Goal: Information Seeking & Learning: Learn about a topic

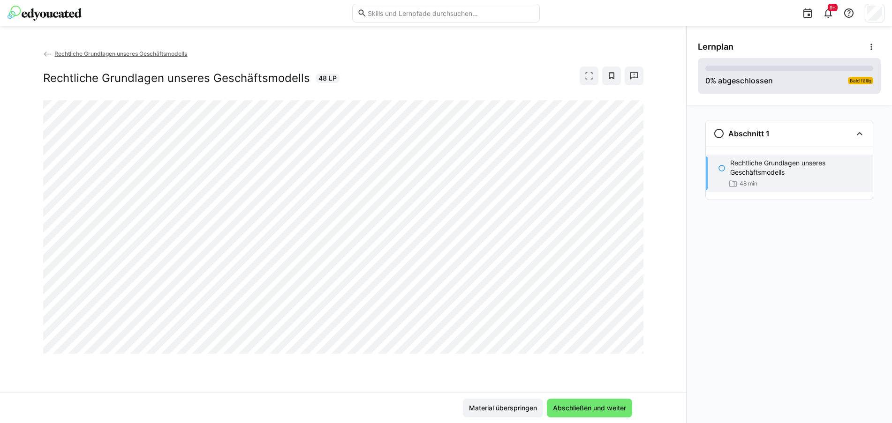
click at [854, 82] on span "Bald fällig" at bounding box center [860, 81] width 22 height 6
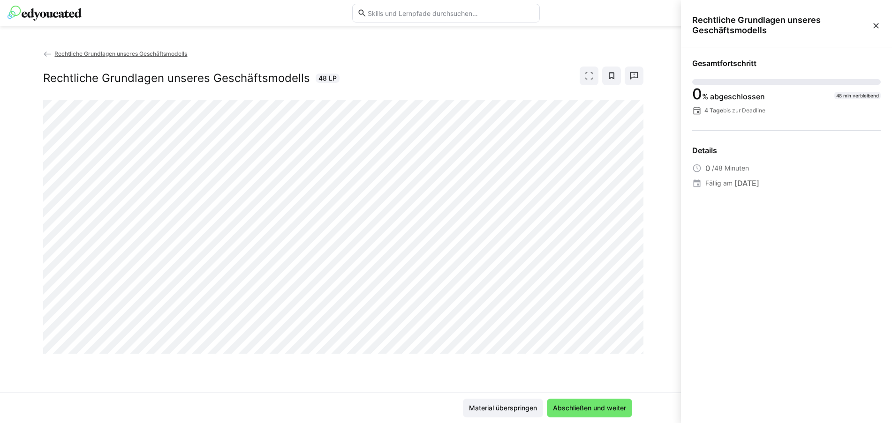
click at [651, 54] on div "Rechtliche Grundlagen unseres Geschäftsmodells Rechtliche Grundlagen unseres Ge…" at bounding box center [343, 221] width 686 height 344
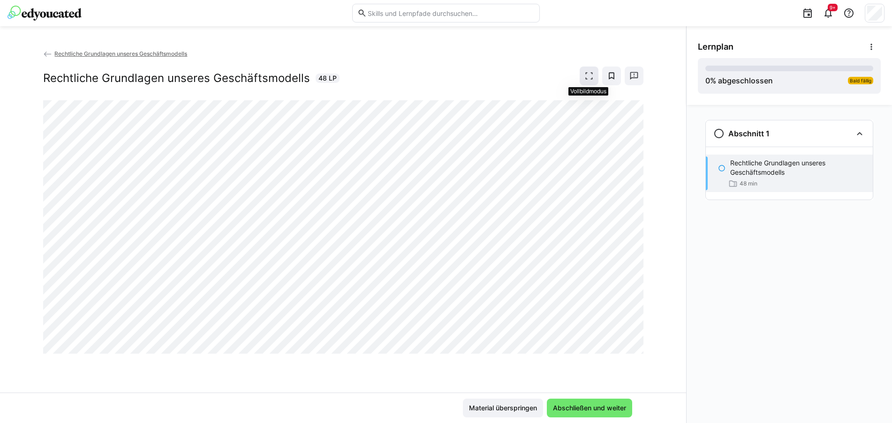
click at [593, 79] on eds-icon at bounding box center [588, 75] width 9 height 9
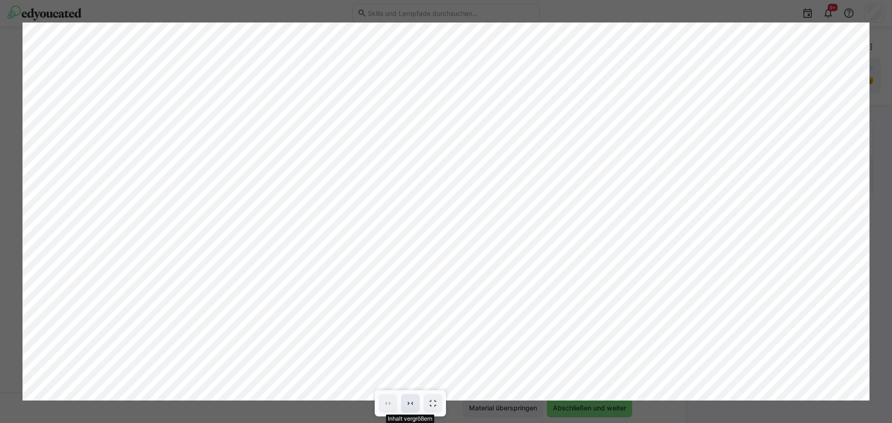
click at [415, 401] on span at bounding box center [410, 403] width 19 height 19
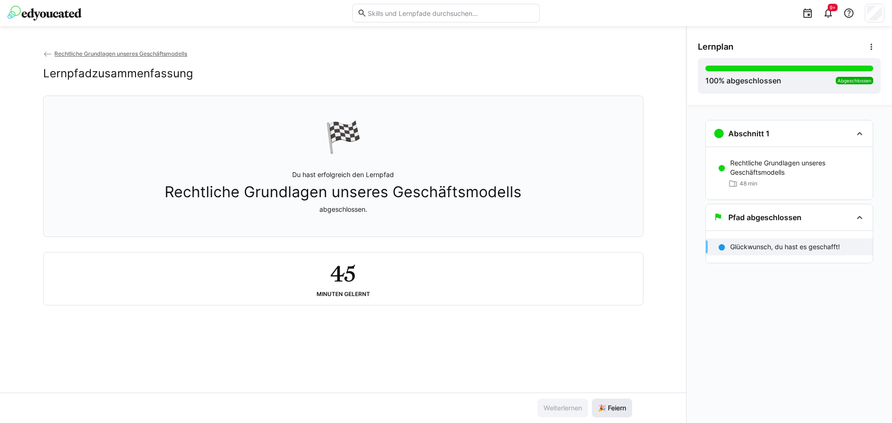
click at [602, 413] on span "🎉 Feiern" at bounding box center [612, 408] width 40 height 19
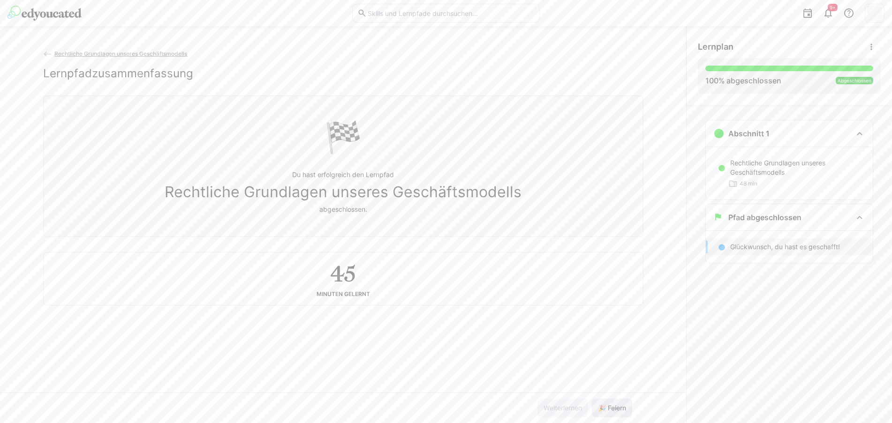
click at [602, 413] on span "🎉 Feiern" at bounding box center [612, 408] width 40 height 19
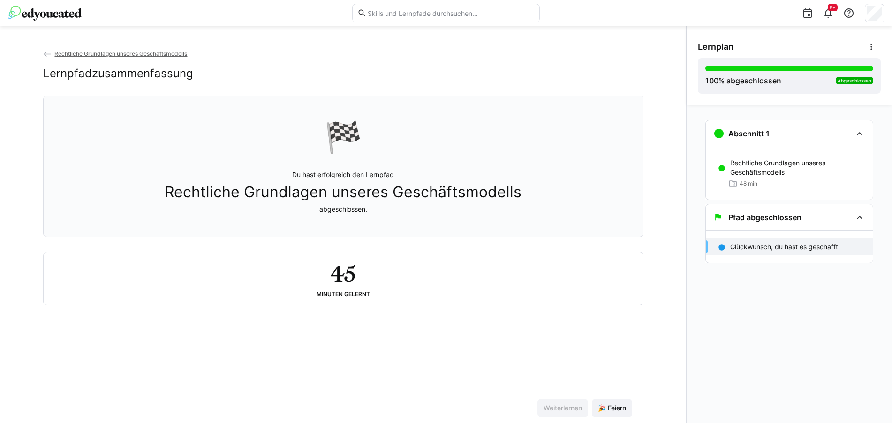
click at [61, 52] on span "Rechtliche Grundlagen unseres Geschäftsmodells" at bounding box center [120, 53] width 133 height 7
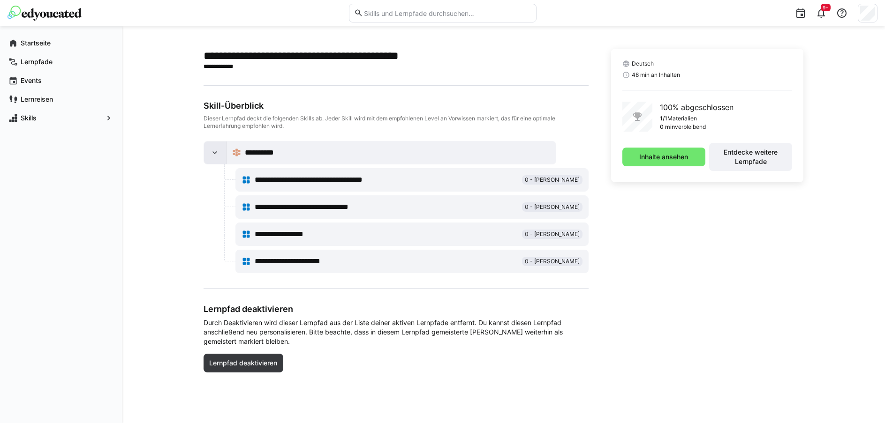
click at [208, 153] on div at bounding box center [215, 153] width 23 height 23
